Goal: Find specific page/section: Find specific page/section

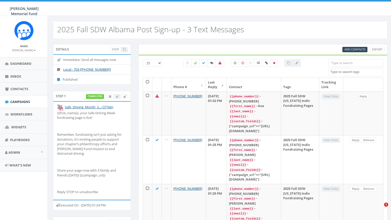
select select
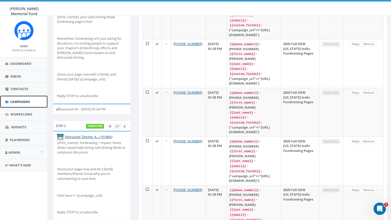
click at [16, 104] on span "Campaigns" at bounding box center [20, 101] width 20 height 5
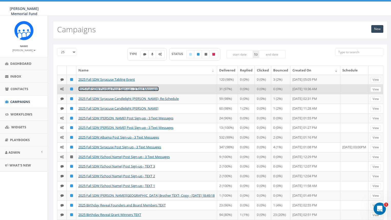
click at [109, 91] on link "2025 Fall SDW Purdue Post Sign-up - 3 Text Messages" at bounding box center [118, 89] width 80 height 5
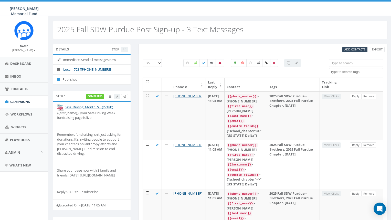
select select
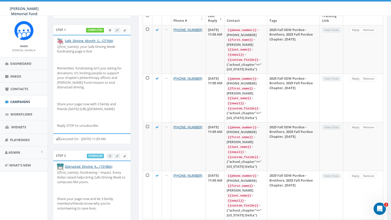
scroll to position [62, 0]
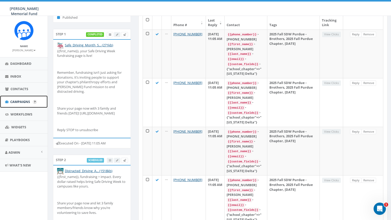
click at [19, 99] on link "Campaigns" at bounding box center [24, 101] width 48 height 13
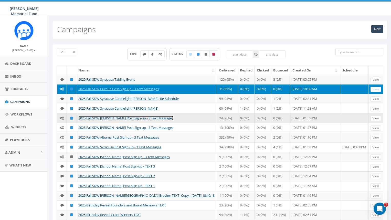
click at [130, 120] on link "2025 Fall SDW Denison Post Sign-up - 3 Text Messages" at bounding box center [125, 118] width 95 height 5
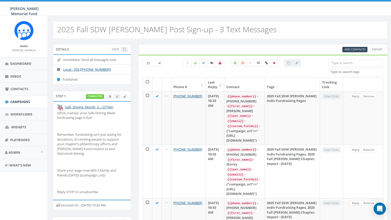
select select
click at [22, 101] on span "Campaigns" at bounding box center [20, 101] width 20 height 5
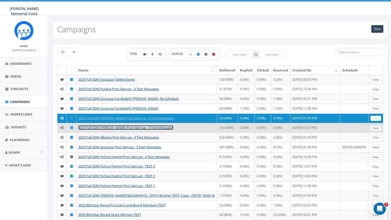
click at [117, 130] on link "2025 Fall SDW [PERSON_NAME] Post Sign-up - 3 Text Messages" at bounding box center [125, 127] width 95 height 5
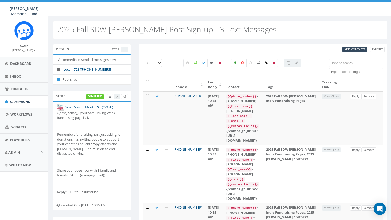
select select
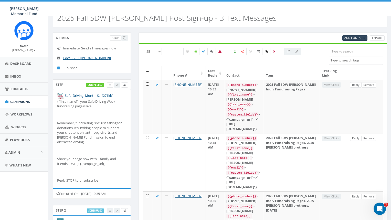
scroll to position [13, 0]
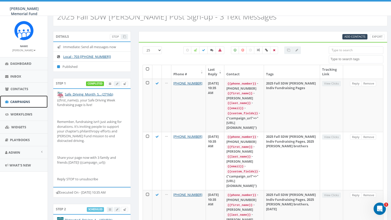
click at [18, 100] on span "Campaigns" at bounding box center [20, 101] width 20 height 5
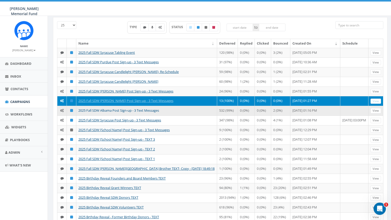
scroll to position [24, 0]
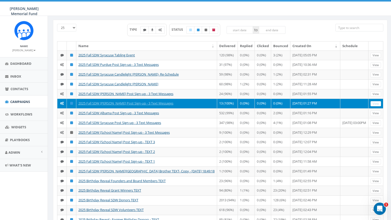
click at [348, 27] on input "search" at bounding box center [359, 28] width 48 height 8
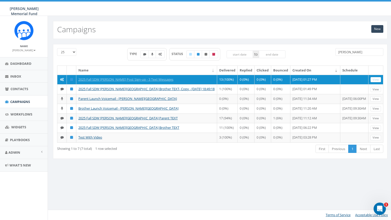
scroll to position [0, 0]
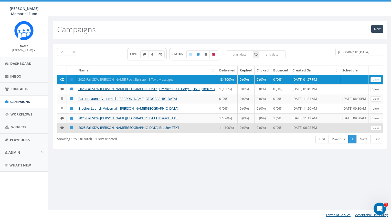
type input "wittenberg"
click at [114, 133] on td "2025 Fall SDW Wittenberg University Brother TEXT" at bounding box center [146, 128] width 141 height 10
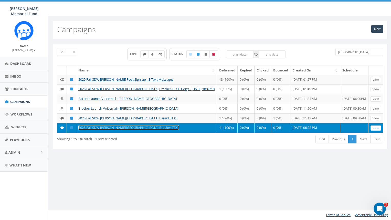
click at [113, 130] on link "2025 Fall SDW Wittenberg University Brother TEXT" at bounding box center [128, 127] width 101 height 5
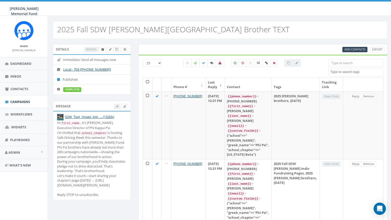
select select
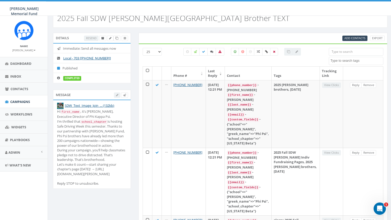
scroll to position [10, 0]
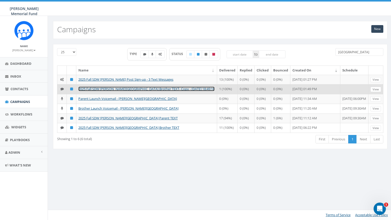
click at [116, 91] on link "2025 Fall SDW [PERSON_NAME][GEOGRAPHIC_DATA] Brother TEXT- Copy - [DATE] 18:49:…" at bounding box center [146, 89] width 136 height 5
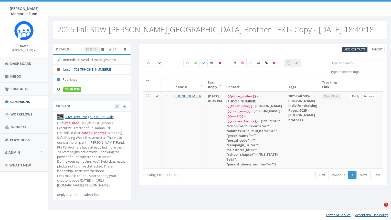
select select
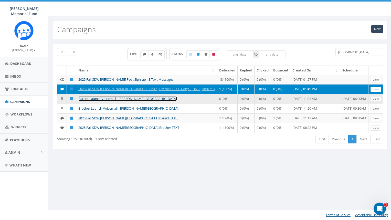
click at [111, 101] on link "Parent Launch Voicemail - [PERSON_NAME][GEOGRAPHIC_DATA]" at bounding box center [127, 98] width 99 height 5
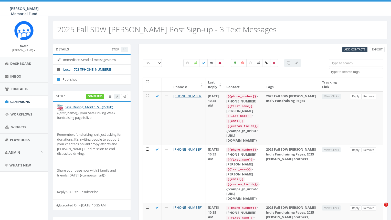
select select
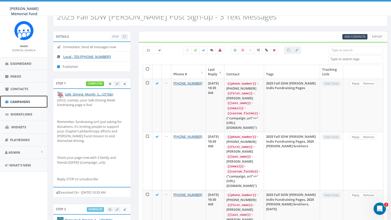
click at [24, 101] on span "Campaigns" at bounding box center [20, 101] width 20 height 5
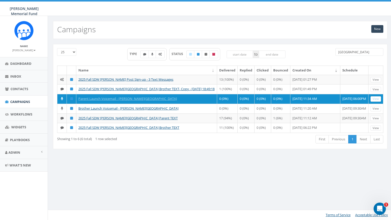
drag, startPoint x: 359, startPoint y: 54, endPoint x: 317, endPoint y: 52, distance: 42.5
click at [335, 53] on input "wittenberg" at bounding box center [359, 52] width 48 height 8
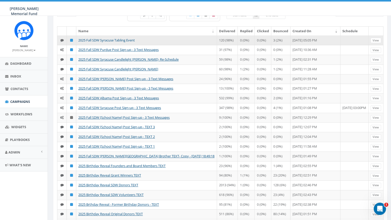
scroll to position [54, 0]
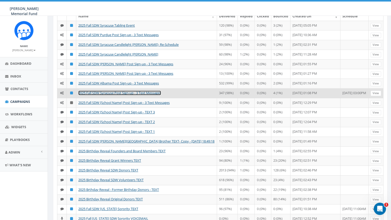
click at [113, 95] on link "2025 Fall SDW Syracuse Post Sign-up - 3 Text Messages" at bounding box center [119, 93] width 83 height 5
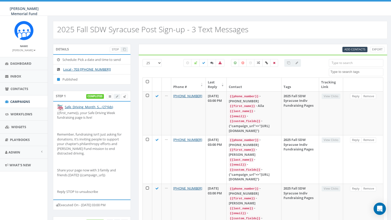
select select
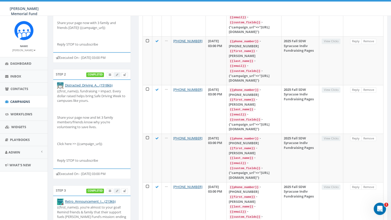
scroll to position [146, 0]
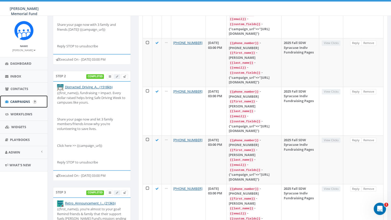
click at [19, 102] on span "Campaigns" at bounding box center [20, 101] width 20 height 5
